Goal: Subscribe to service/newsletter

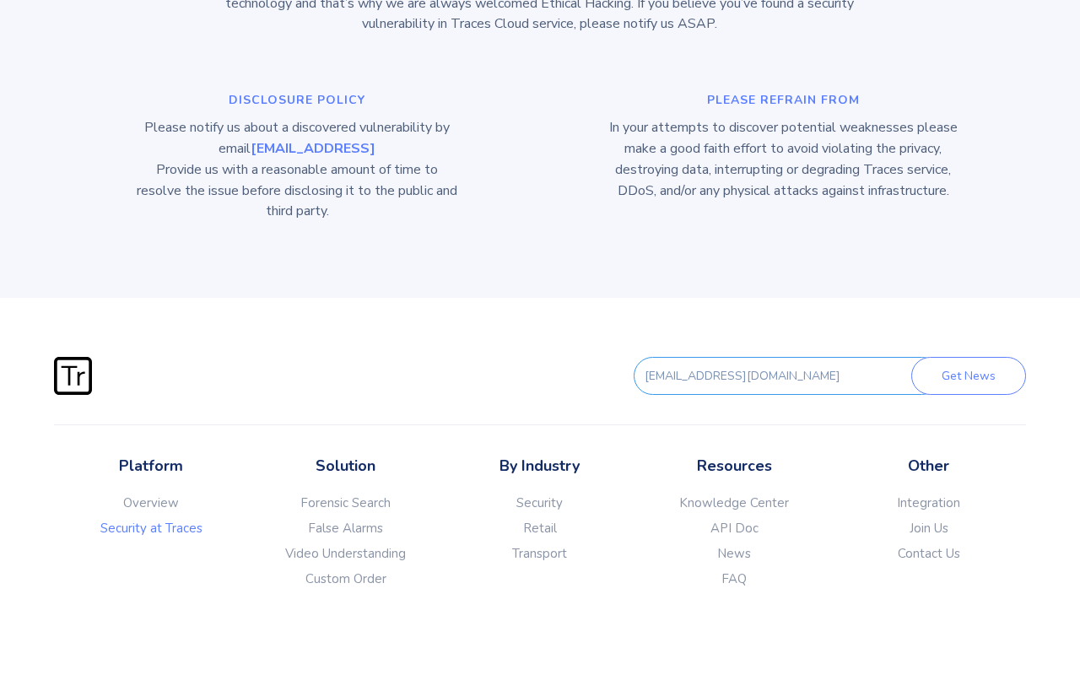
scroll to position [3003, 0]
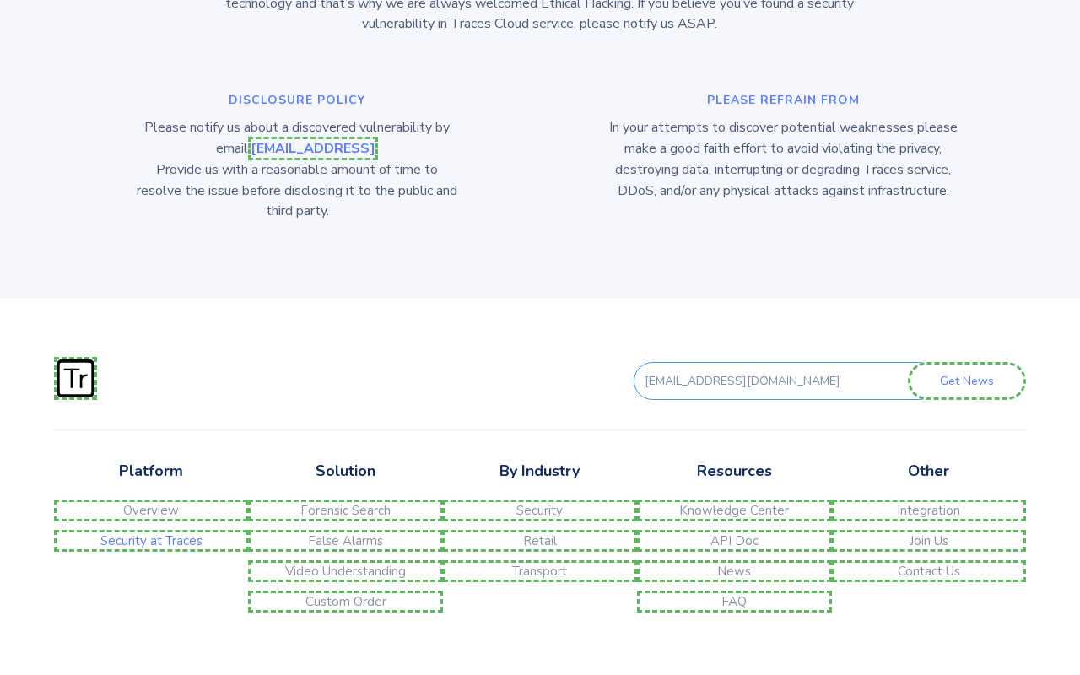
type input "[EMAIL_ADDRESS][DOMAIN_NAME]"
click at [928, 560] on link "Contact Us" at bounding box center [929, 571] width 194 height 22
click at [928, 530] on link "Join Us" at bounding box center [929, 541] width 194 height 22
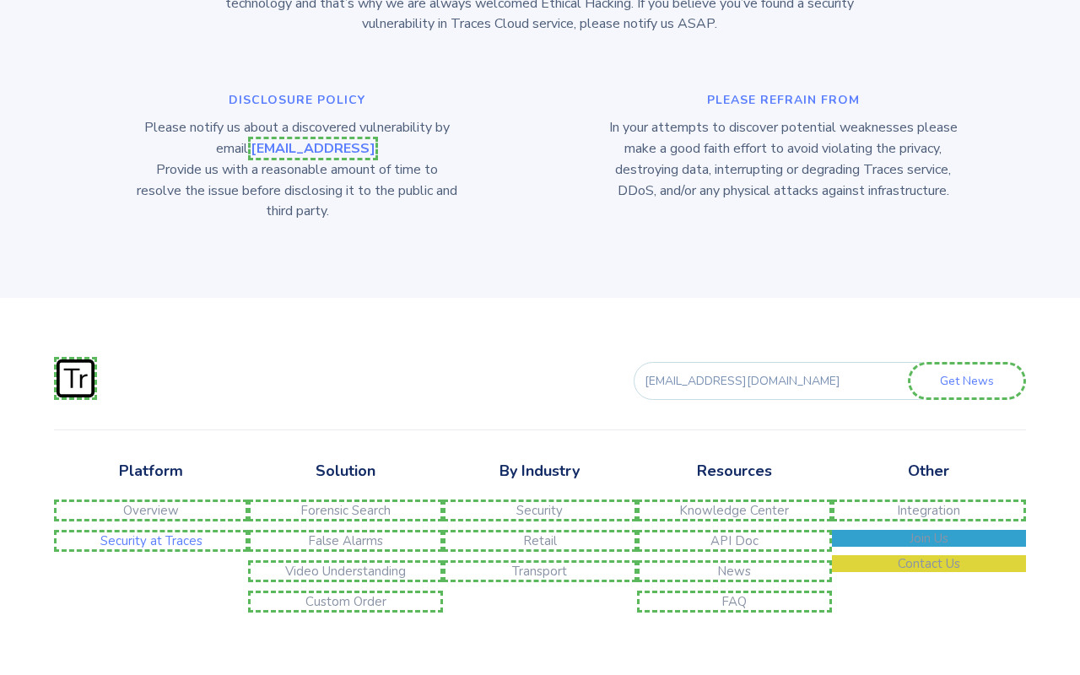
click at [928, 499] on link "Integration" at bounding box center [929, 510] width 194 height 22
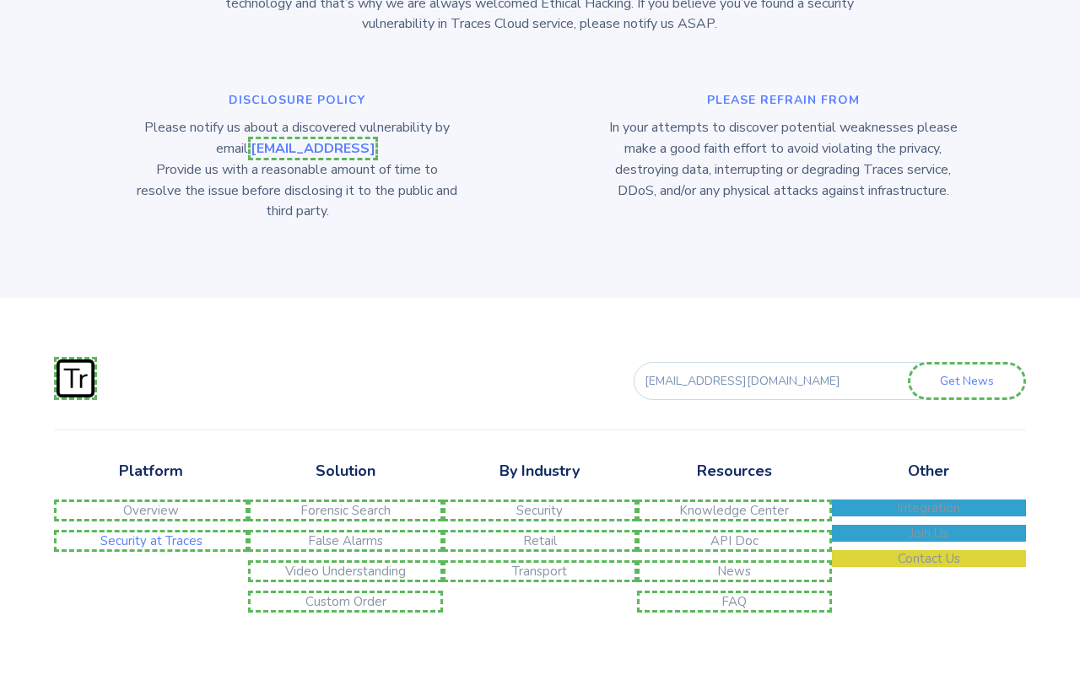
click at [734, 590] on link "FAQ" at bounding box center [734, 601] width 194 height 22
click at [734, 560] on link "News" at bounding box center [734, 571] width 194 height 22
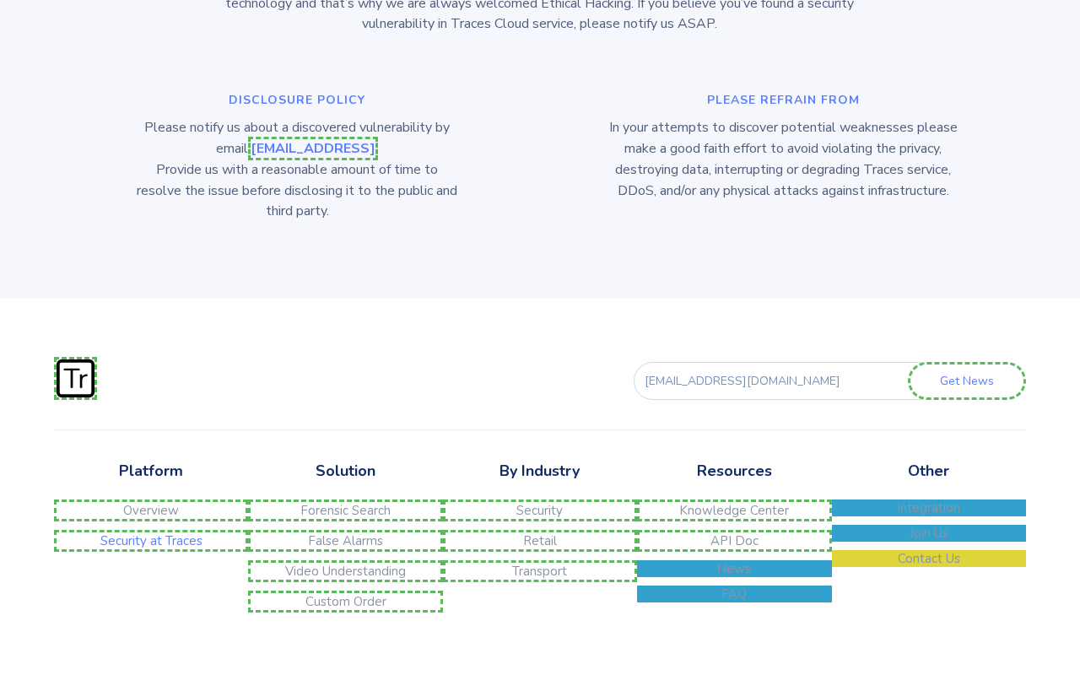
click at [734, 530] on link "API Doc" at bounding box center [734, 541] width 194 height 22
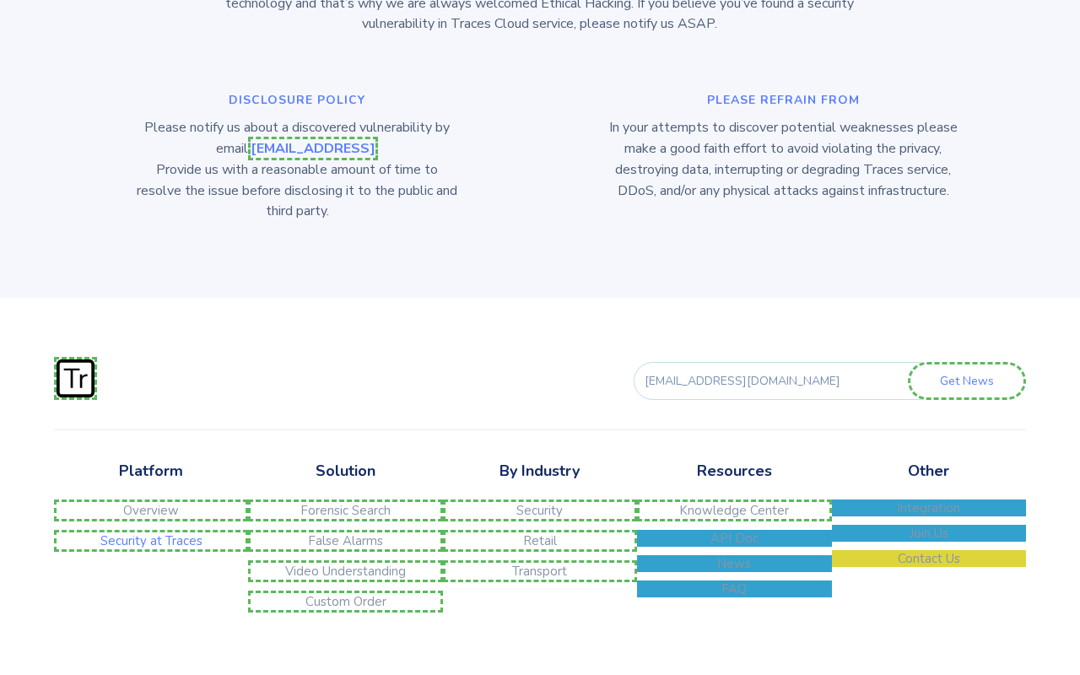
click at [734, 499] on link "Knowledge Center" at bounding box center [734, 510] width 194 height 22
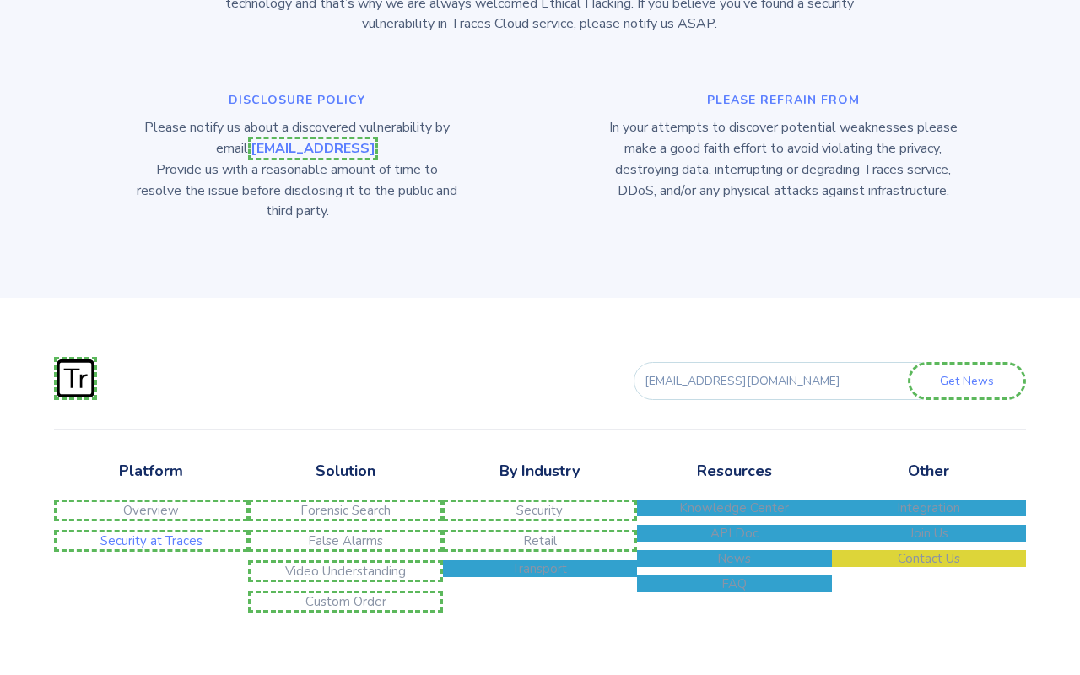
click at [539, 560] on link "Transport" at bounding box center [540, 568] width 194 height 17
click at [539, 530] on link "Retail" at bounding box center [540, 541] width 194 height 22
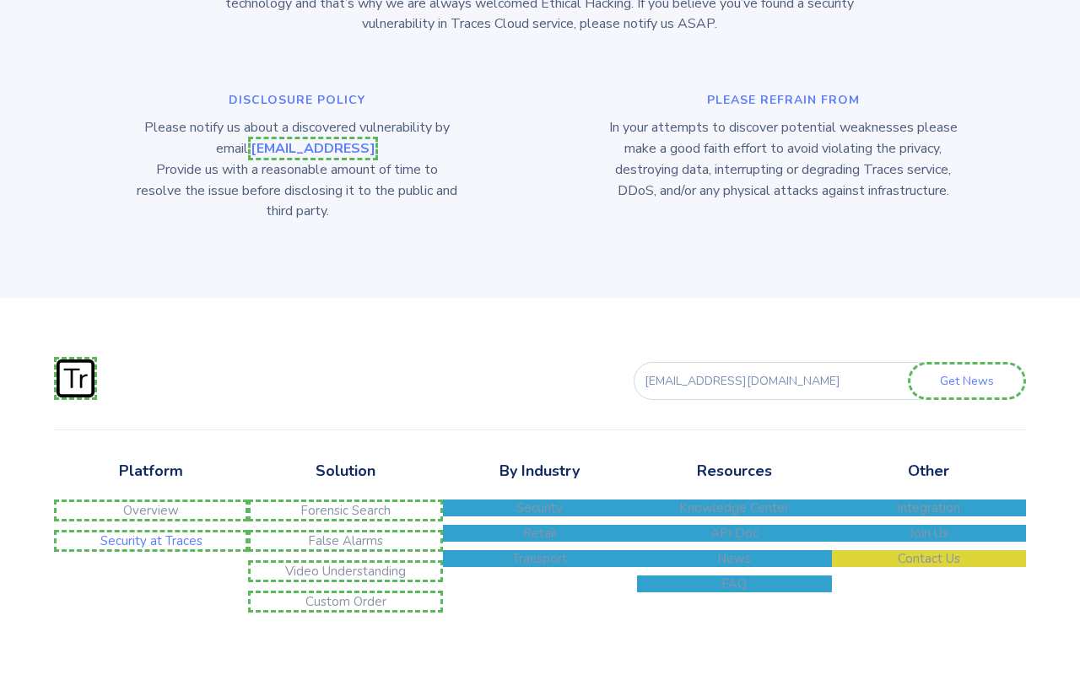
click at [539, 499] on link "Security" at bounding box center [540, 507] width 194 height 17
click at [345, 590] on link "Custom Order" at bounding box center [345, 601] width 194 height 22
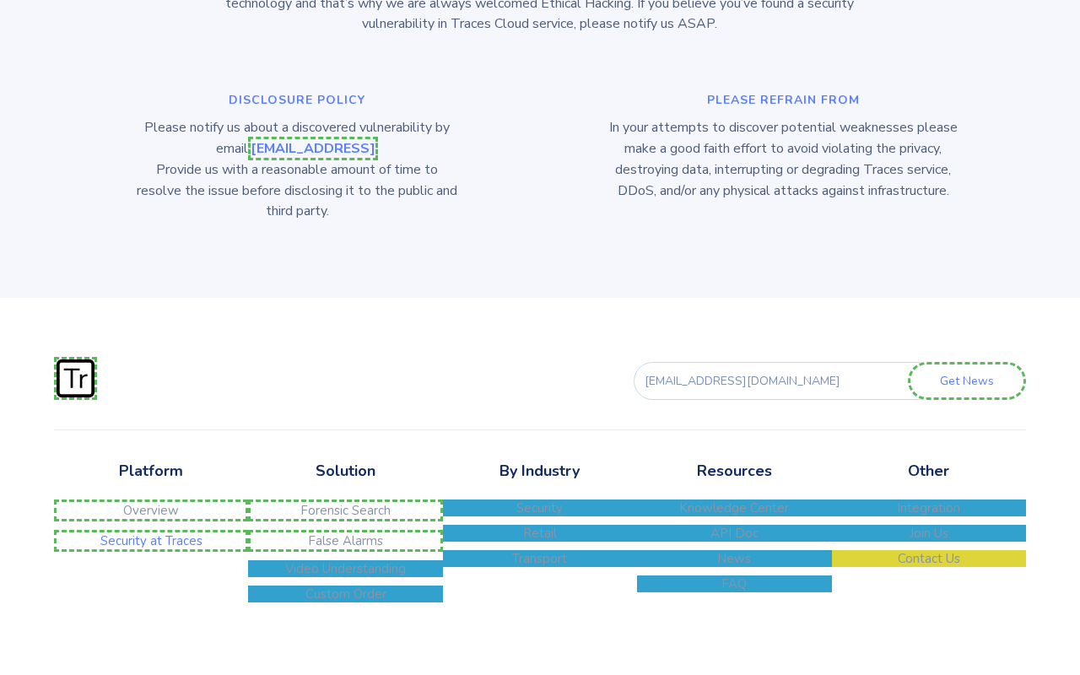
click at [345, 560] on link "Video Understanding" at bounding box center [345, 568] width 194 height 17
click at [345, 530] on link "False Alarms" at bounding box center [345, 541] width 194 height 22
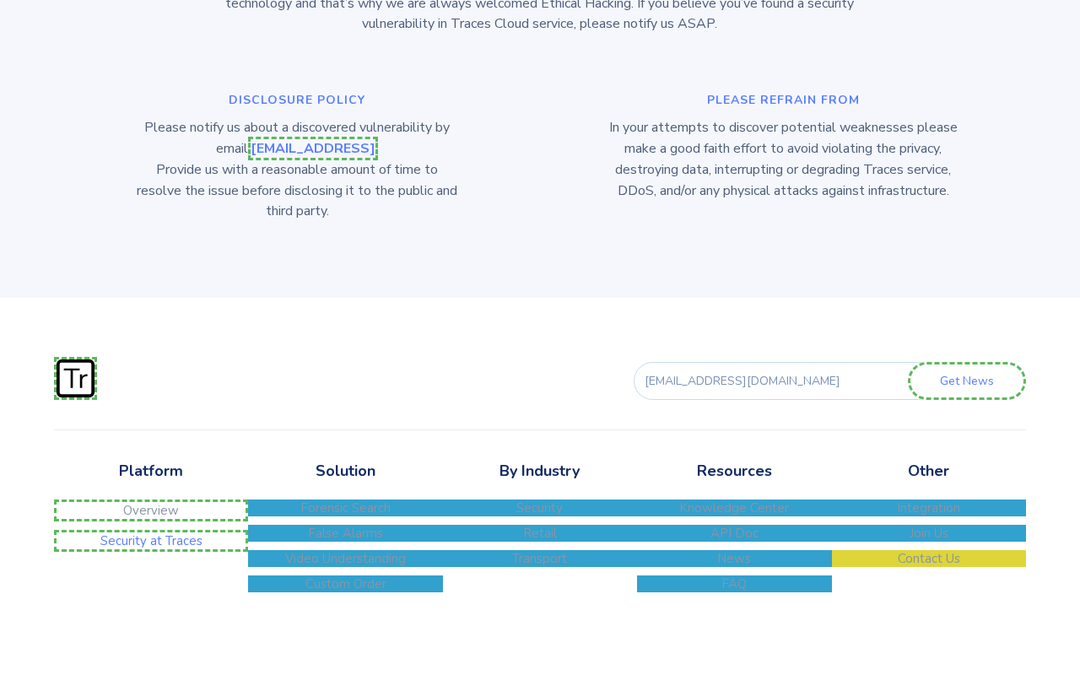
click at [345, 499] on link "Forensic Search" at bounding box center [345, 507] width 194 height 17
click at [151, 530] on link "Security at Traces" at bounding box center [151, 541] width 194 height 22
click at [151, 499] on link "Overview" at bounding box center [151, 510] width 194 height 22
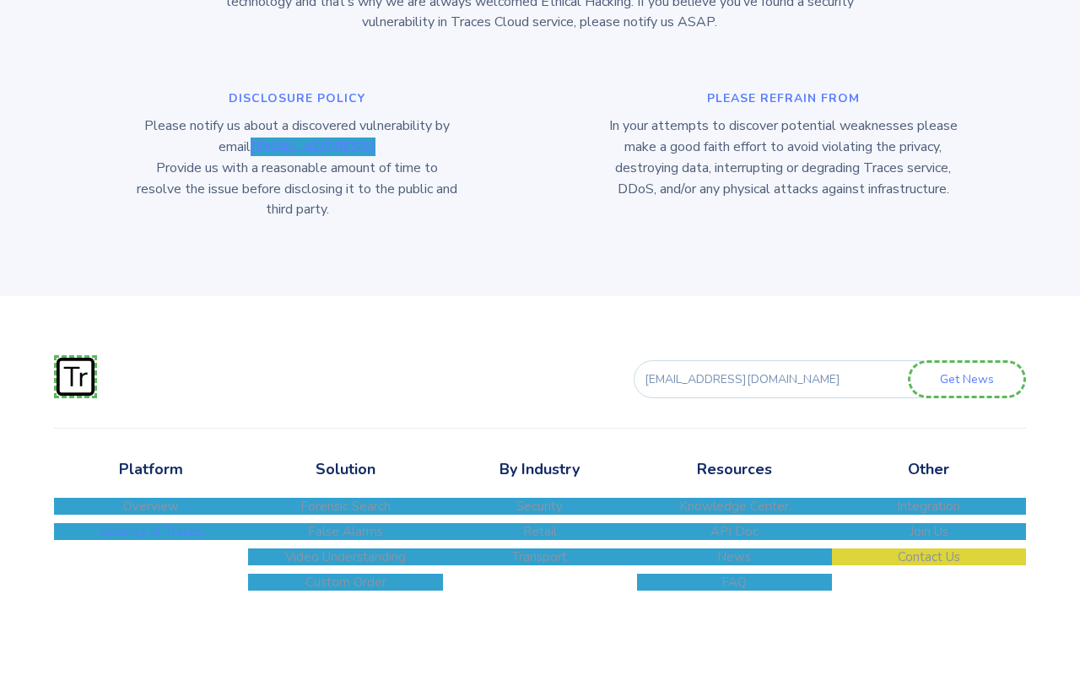
scroll to position [2998, 0]
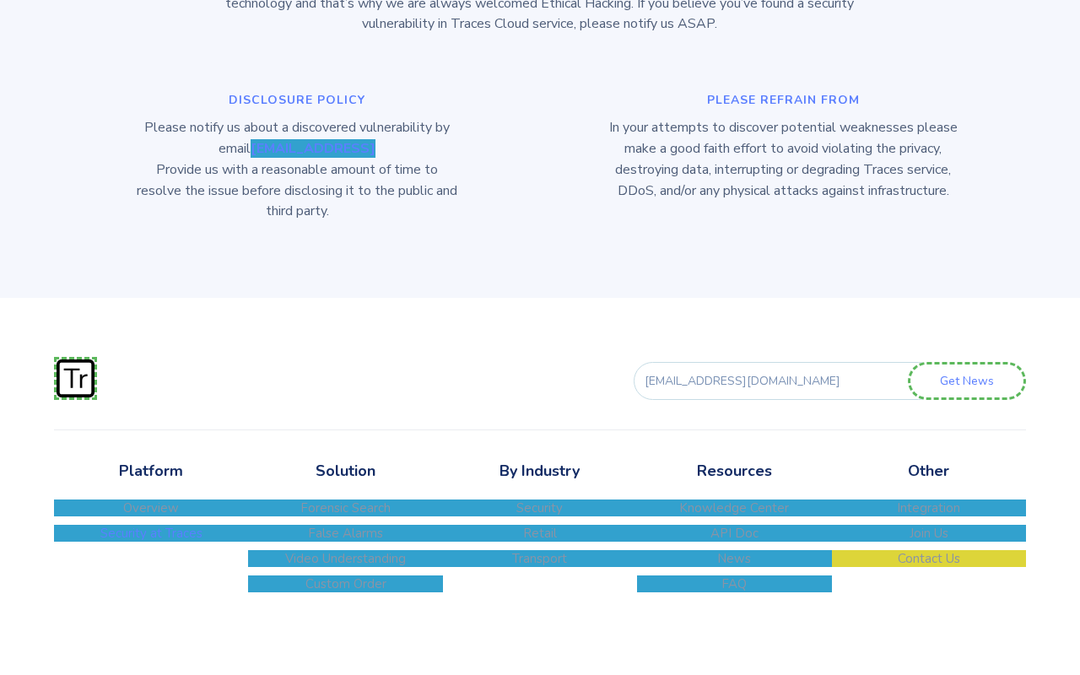
click at [969, 362] on input "Get News" at bounding box center [966, 381] width 118 height 38
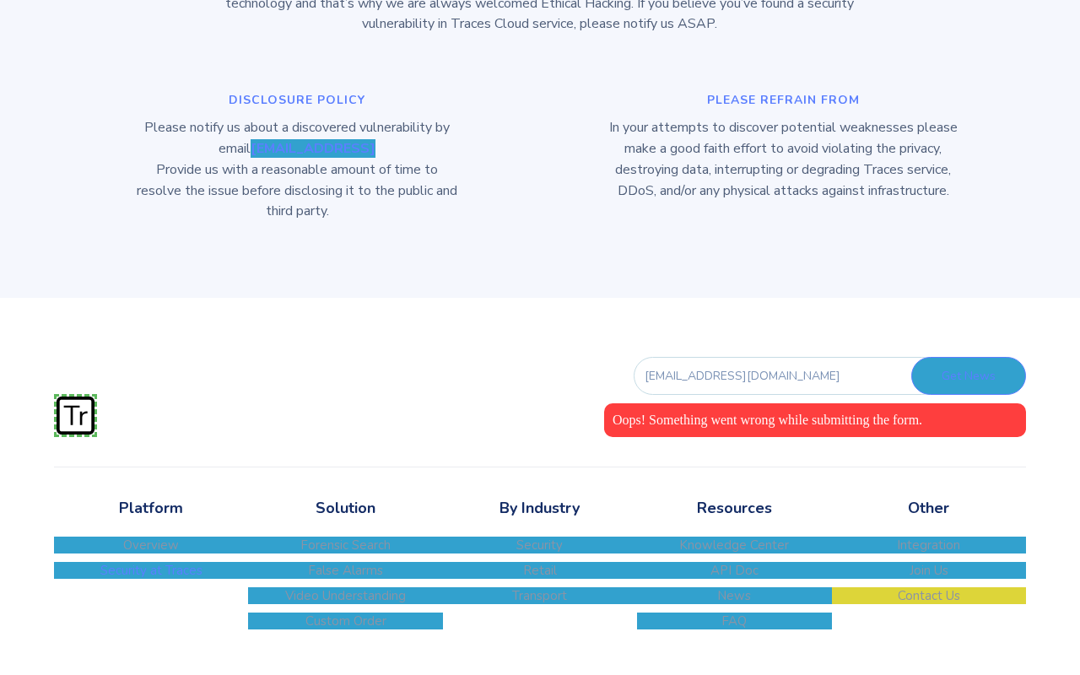
type input "Get News"
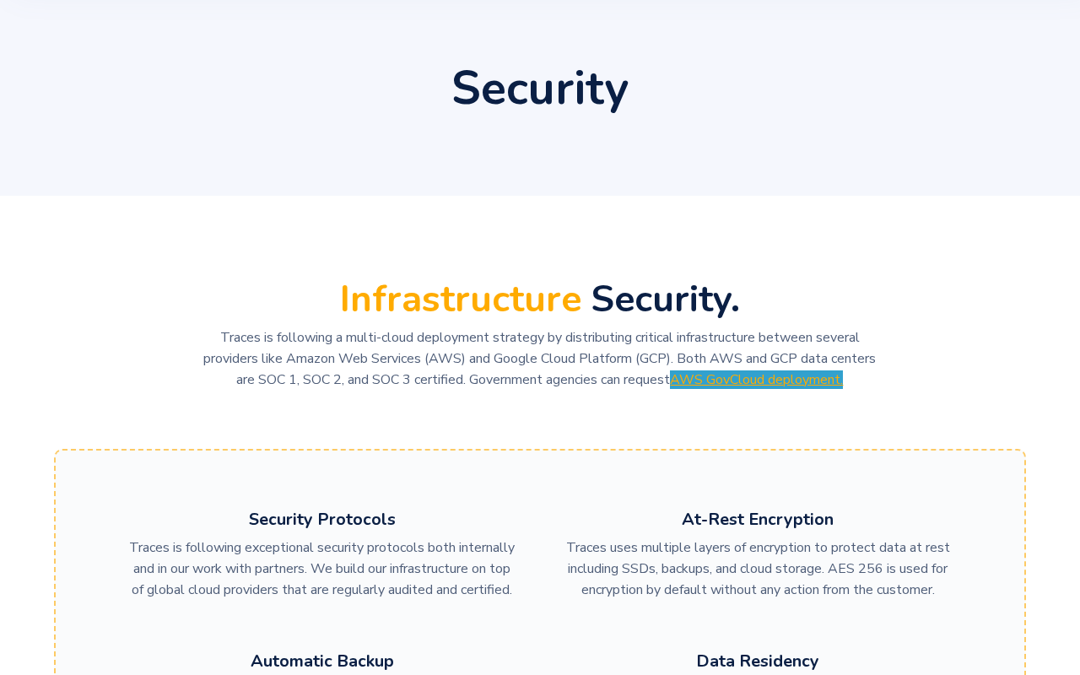
scroll to position [0, 0]
